Goal: Find specific page/section: Find specific page/section

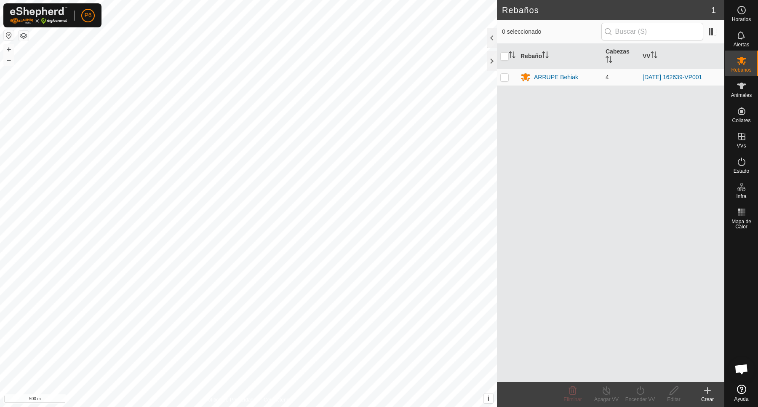
click at [504, 82] on td at bounding box center [507, 77] width 20 height 17
checkbox input "true"
click at [554, 80] on div "ARRUPE Behiak" at bounding box center [556, 77] width 44 height 9
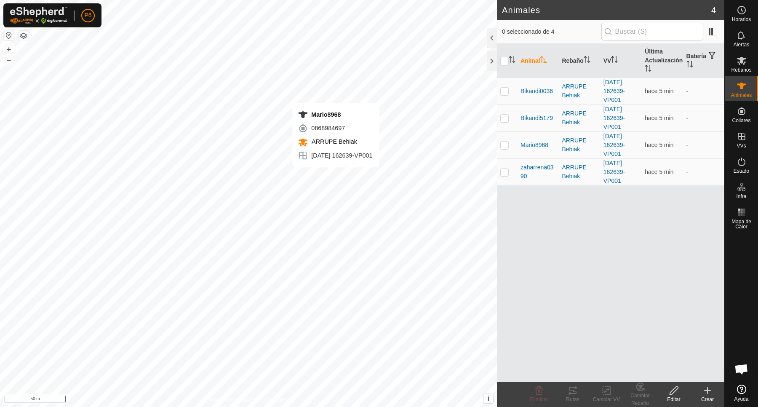
checkbox input "true"
click at [571, 389] on icon at bounding box center [573, 390] width 10 height 10
